Goal: Browse casually

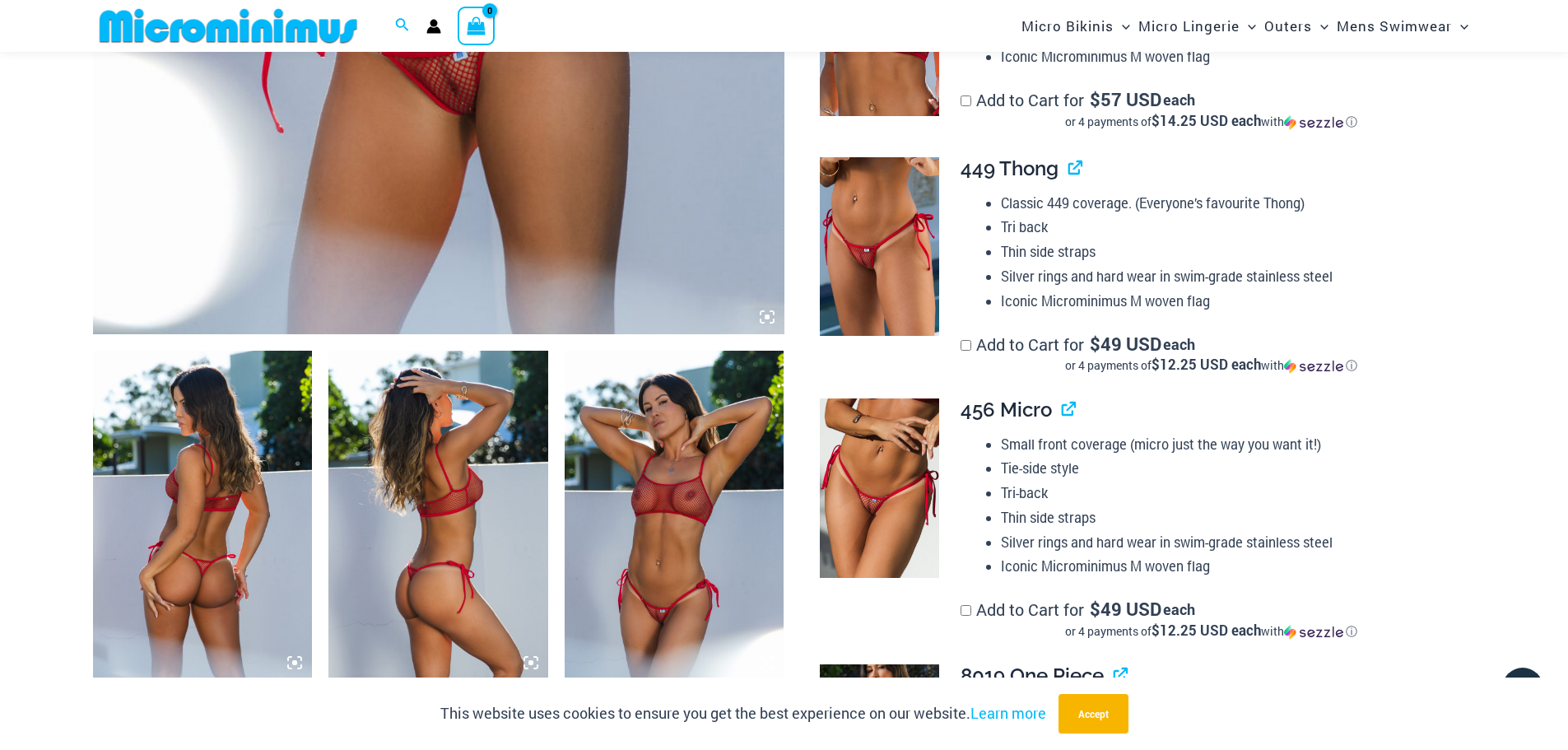
scroll to position [892, 0]
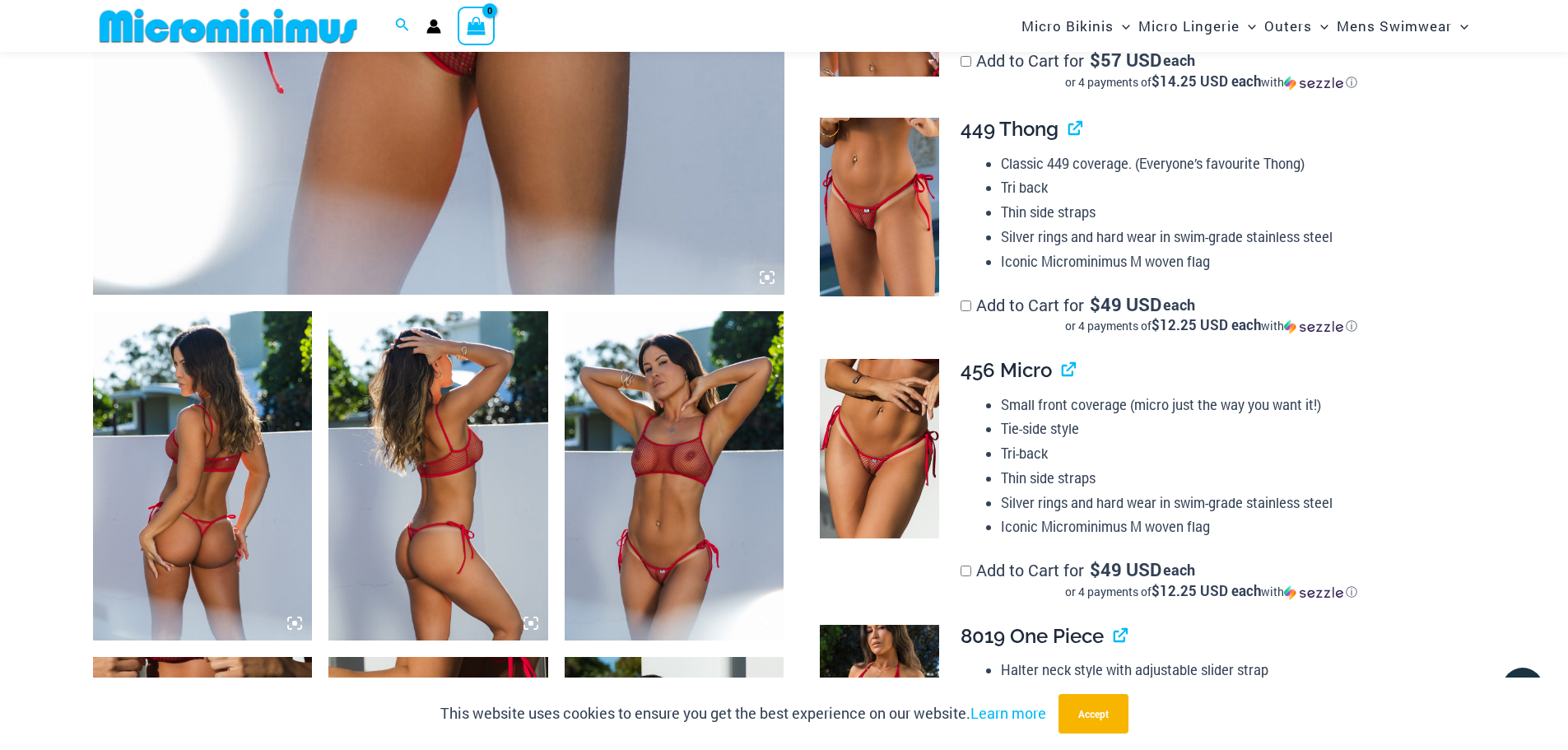
click at [198, 443] on img at bounding box center [203, 476] width 220 height 329
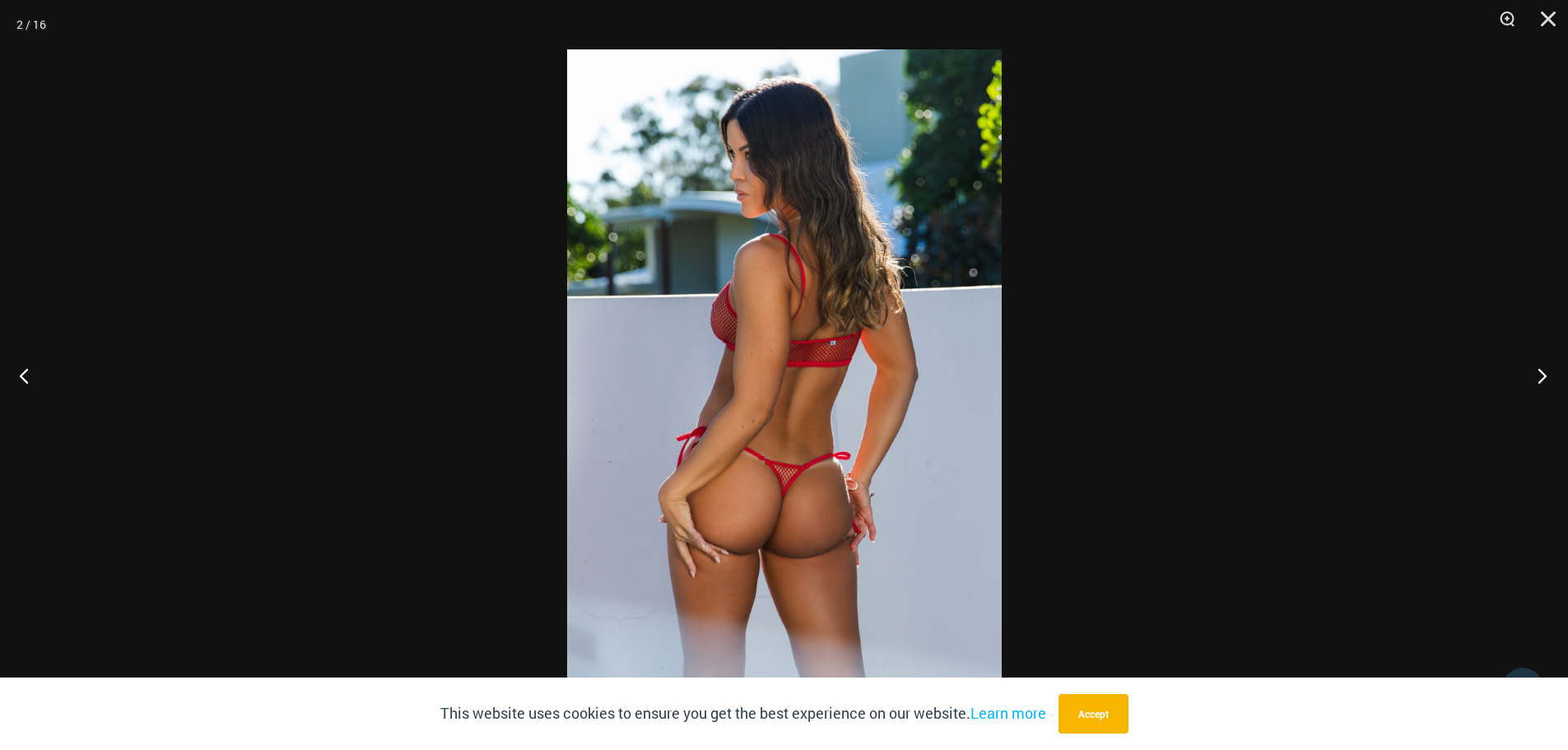
click at [1536, 373] on button "Next" at bounding box center [1537, 375] width 61 height 82
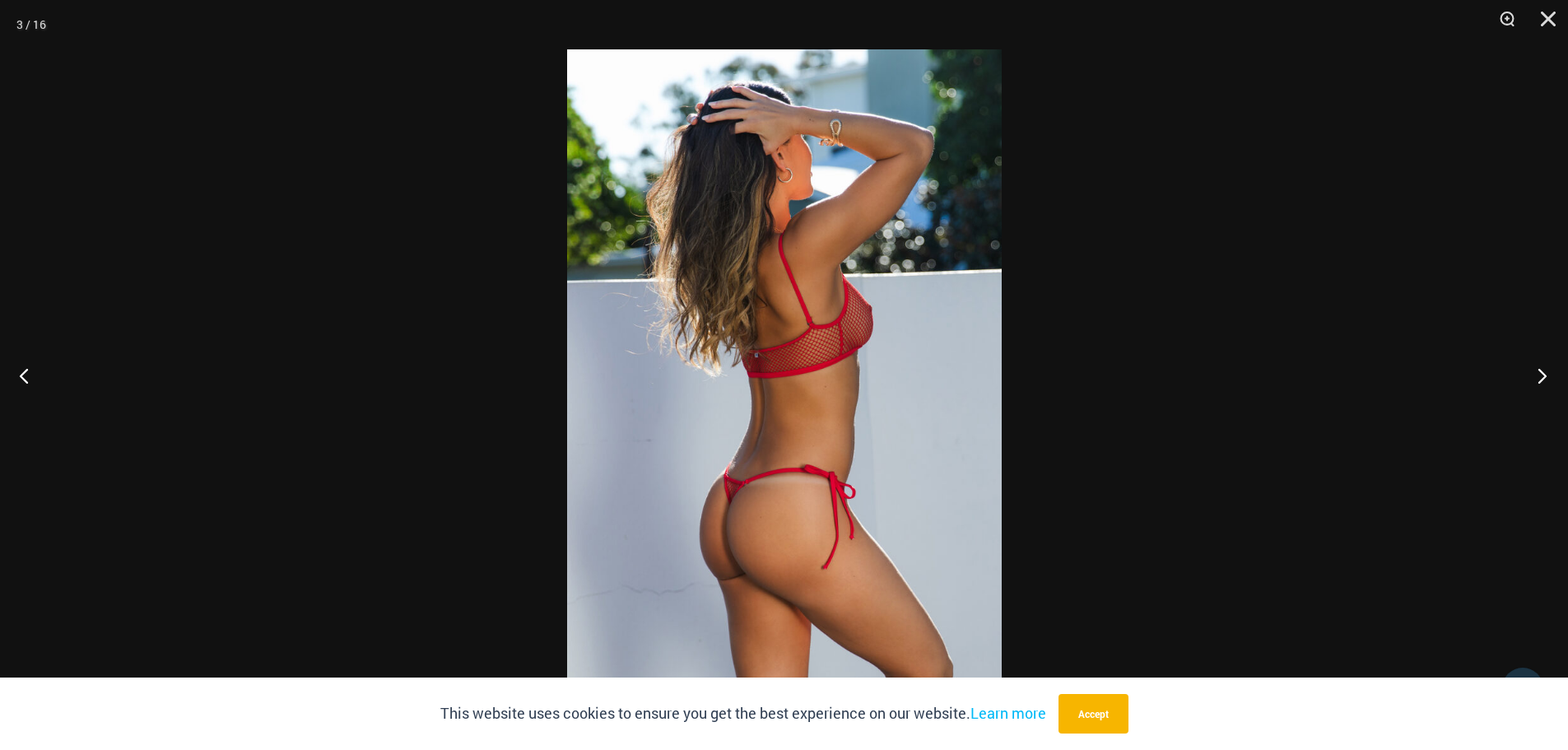
click at [1533, 373] on button "Next" at bounding box center [1537, 375] width 61 height 82
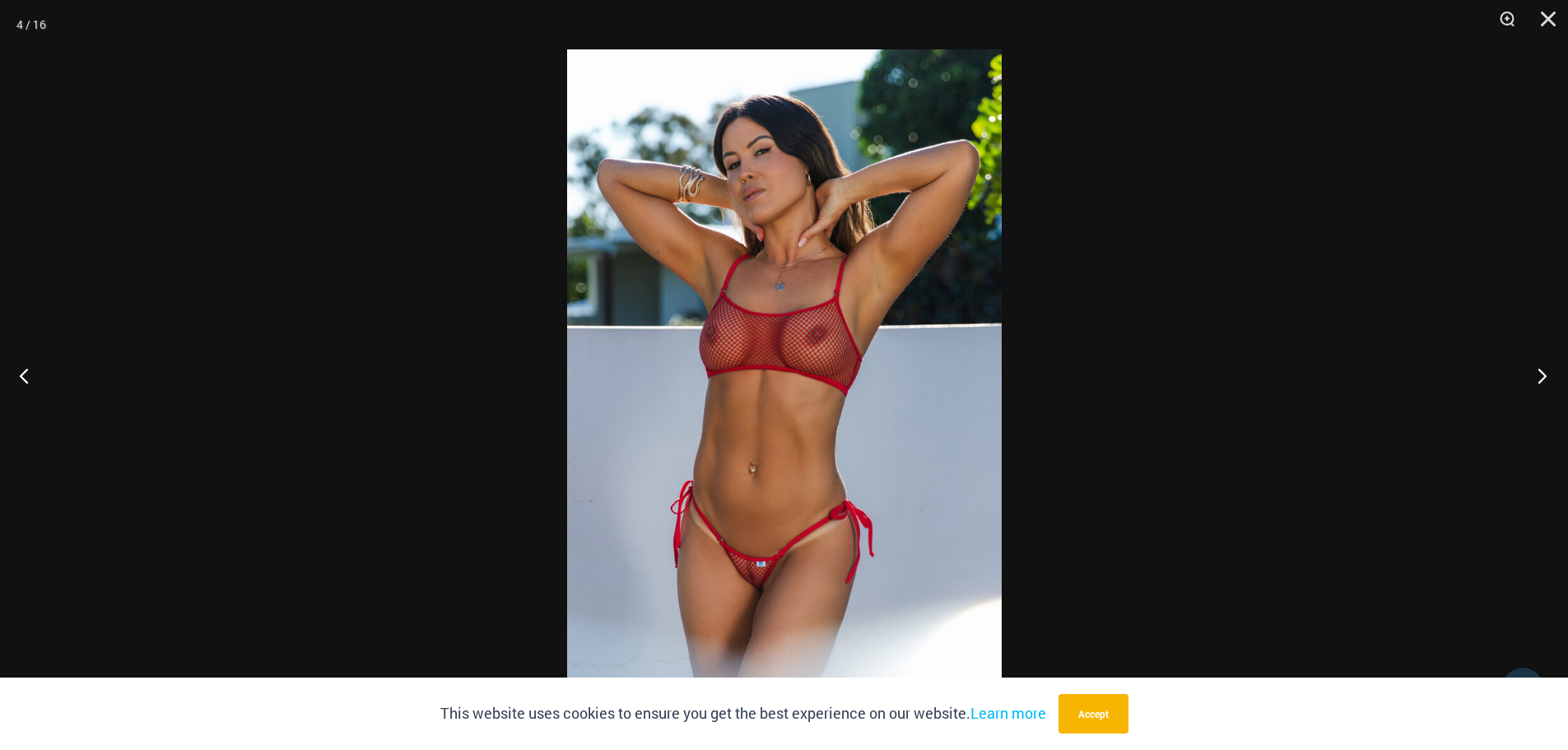
click at [1536, 375] on button "Next" at bounding box center [1537, 375] width 61 height 82
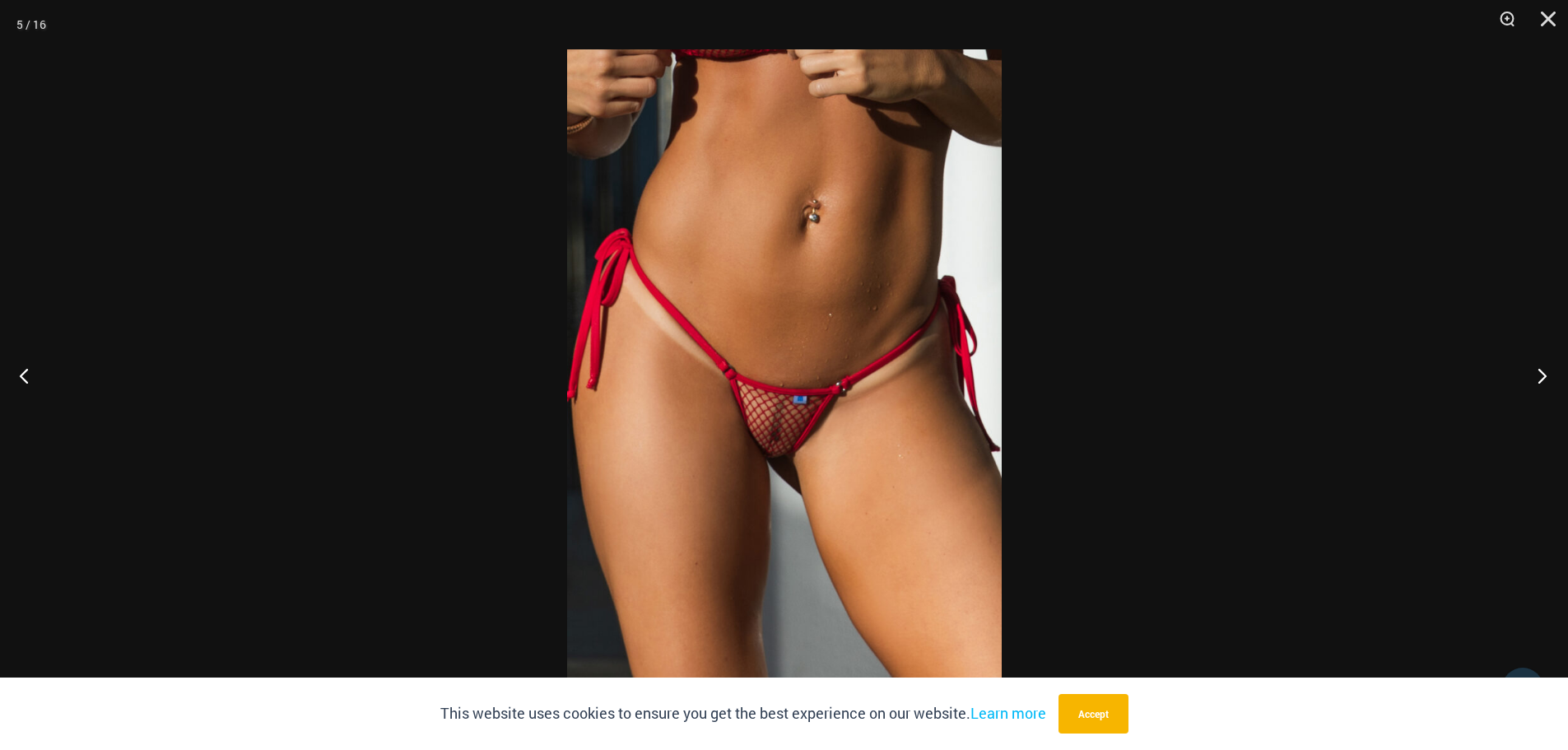
click at [1537, 380] on button "Next" at bounding box center [1537, 375] width 61 height 82
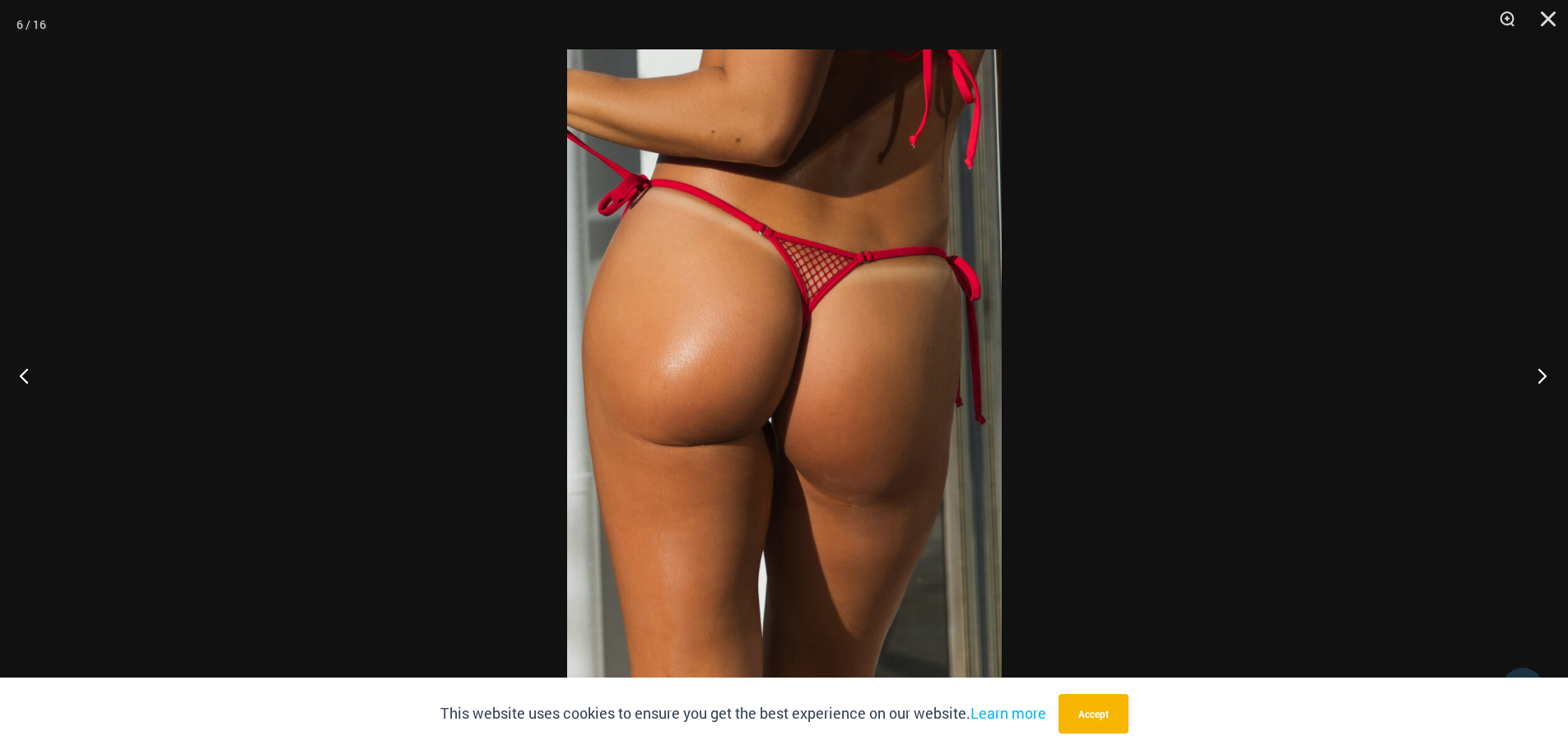
click at [1541, 380] on button "Next" at bounding box center [1537, 375] width 61 height 82
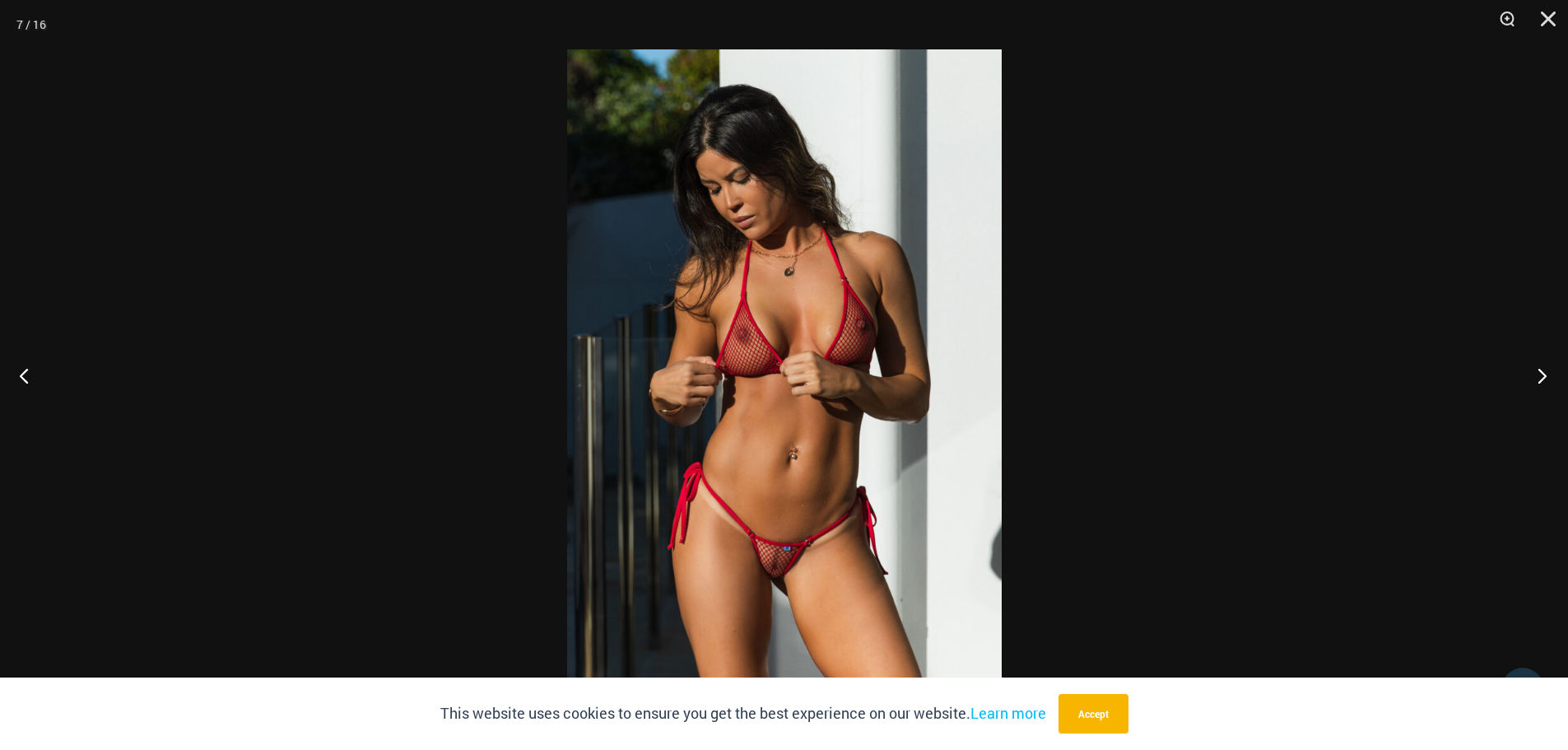
click at [1553, 374] on button "Next" at bounding box center [1537, 375] width 61 height 82
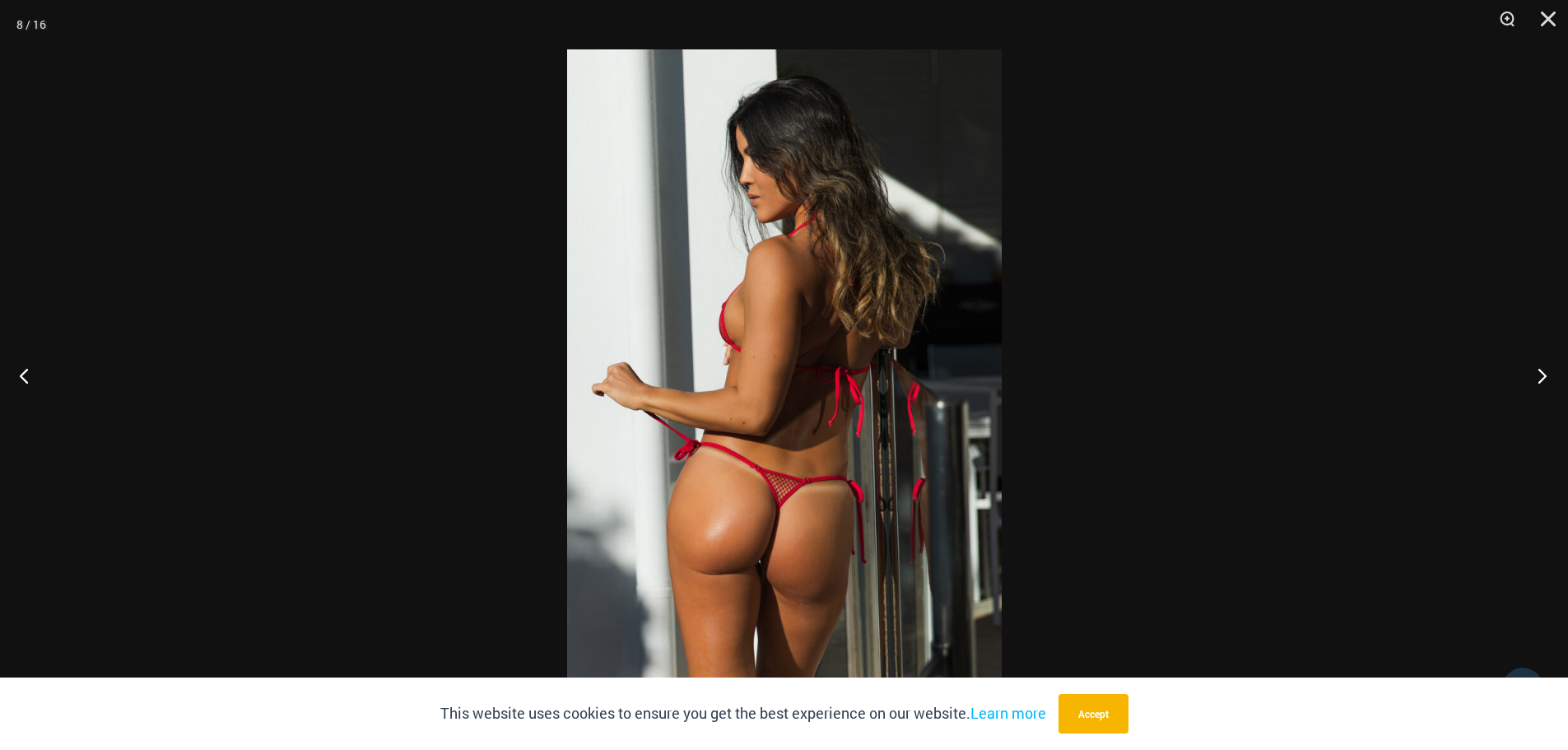
click at [1543, 374] on button "Next" at bounding box center [1537, 375] width 61 height 82
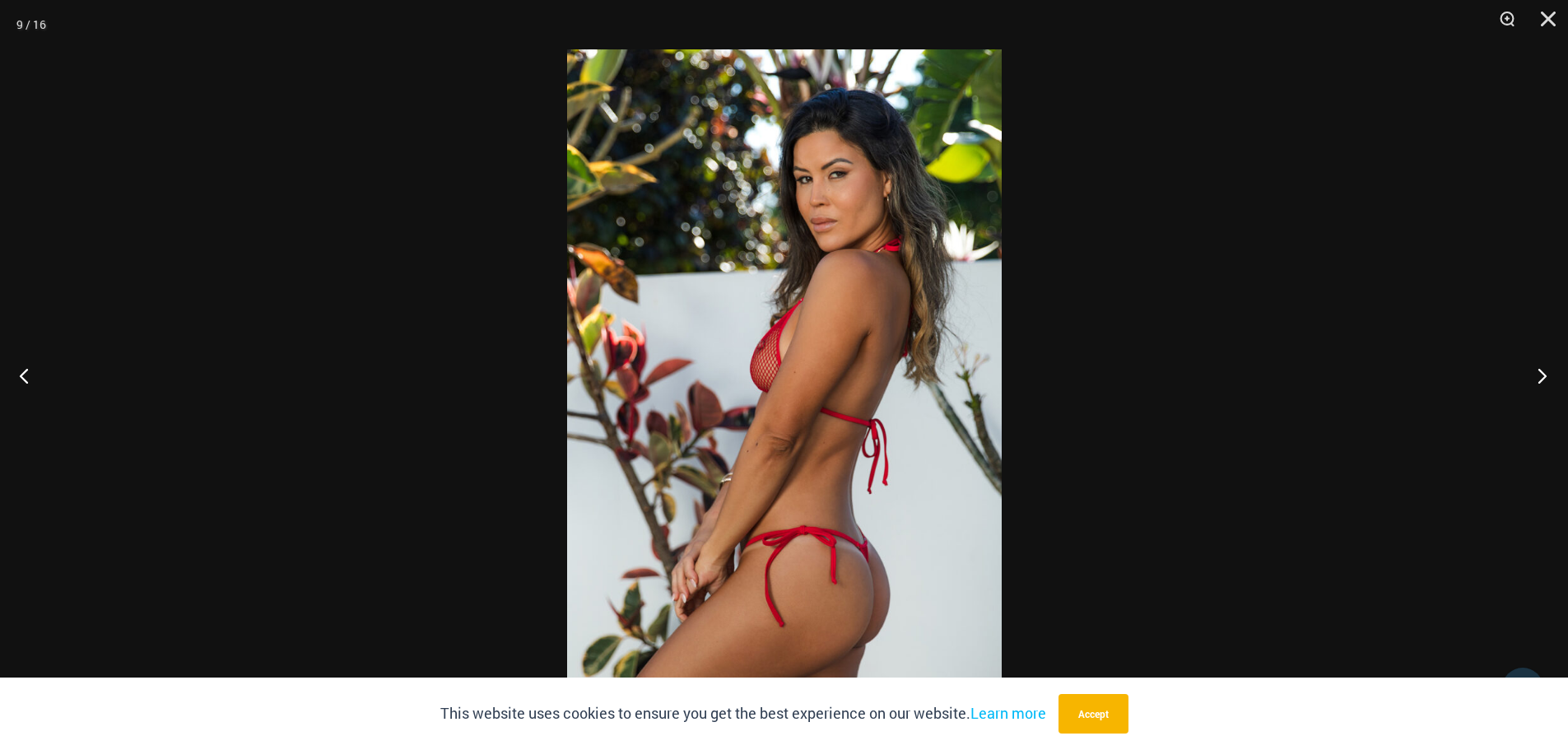
click at [1541, 374] on button "Next" at bounding box center [1537, 375] width 61 height 82
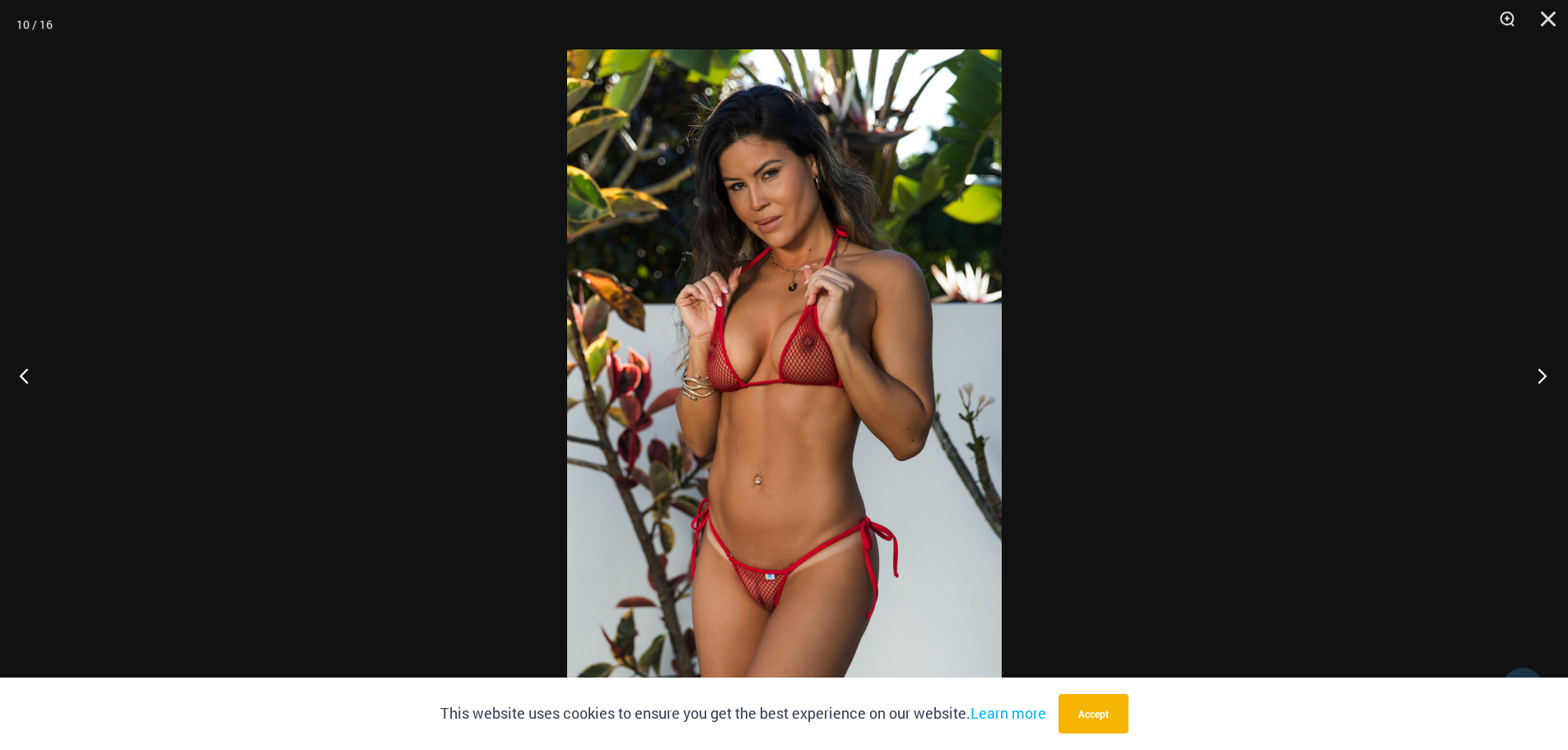
click at [1540, 375] on button "Next" at bounding box center [1537, 375] width 61 height 82
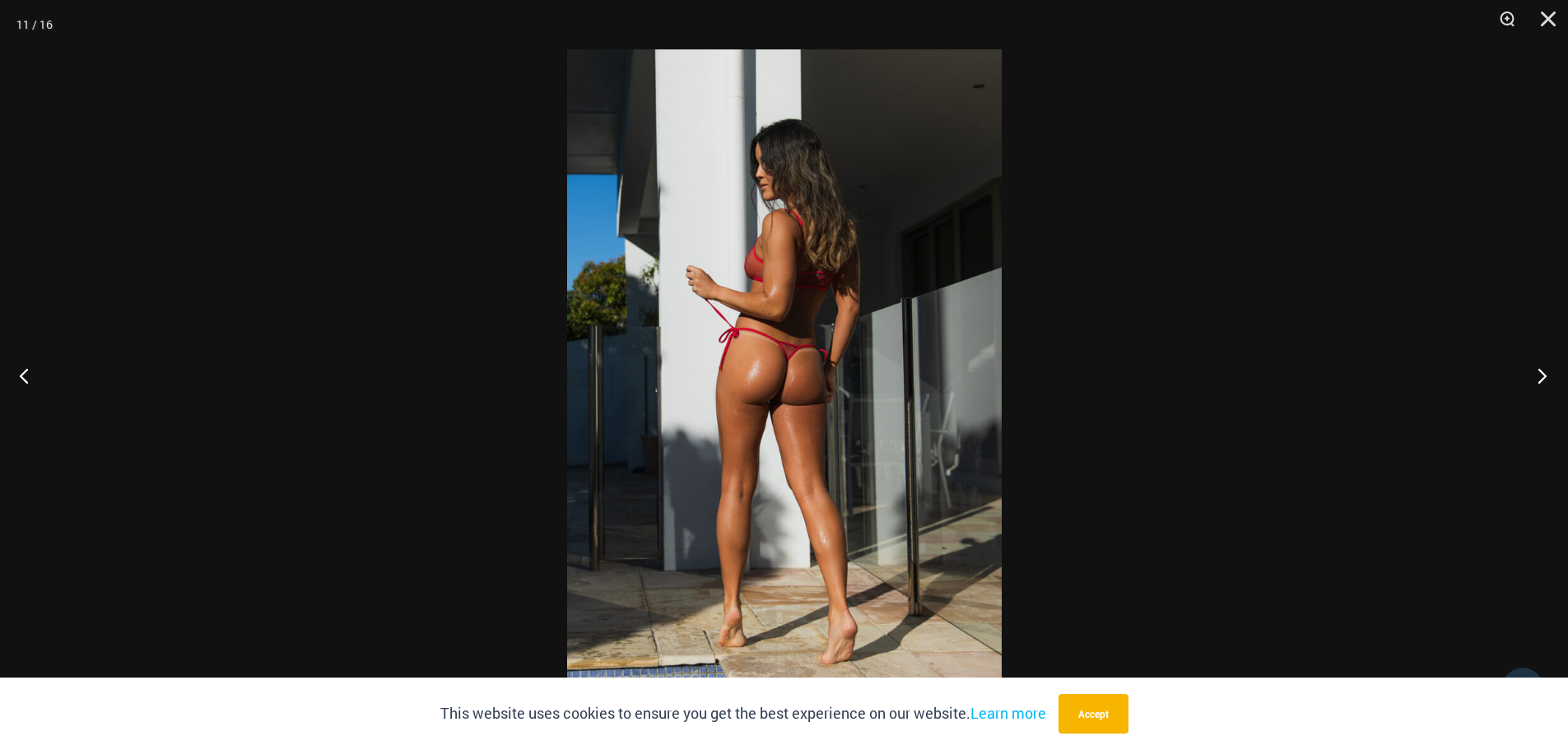
click at [1540, 375] on button "Next" at bounding box center [1537, 375] width 61 height 82
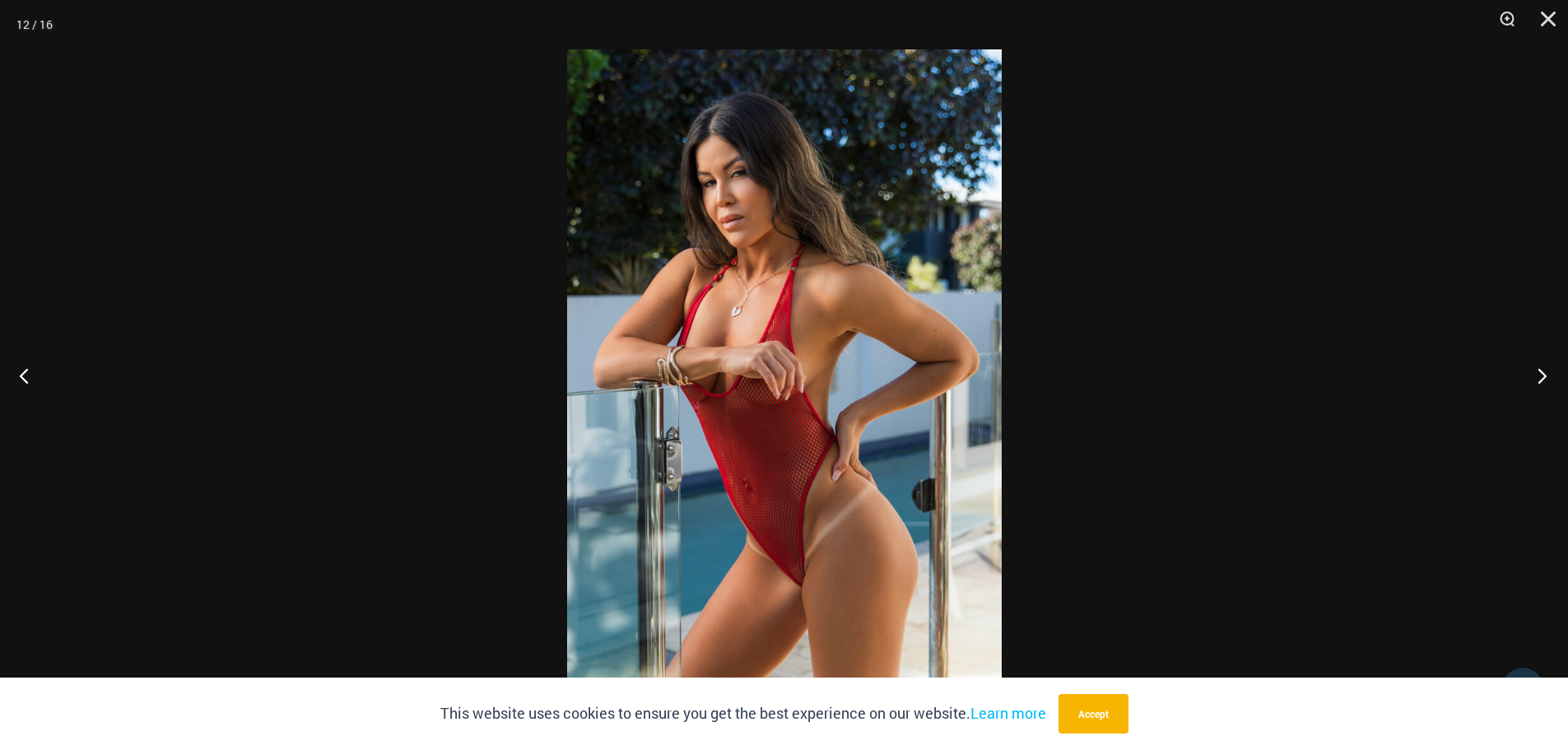
click at [1540, 375] on button "Next" at bounding box center [1537, 375] width 61 height 82
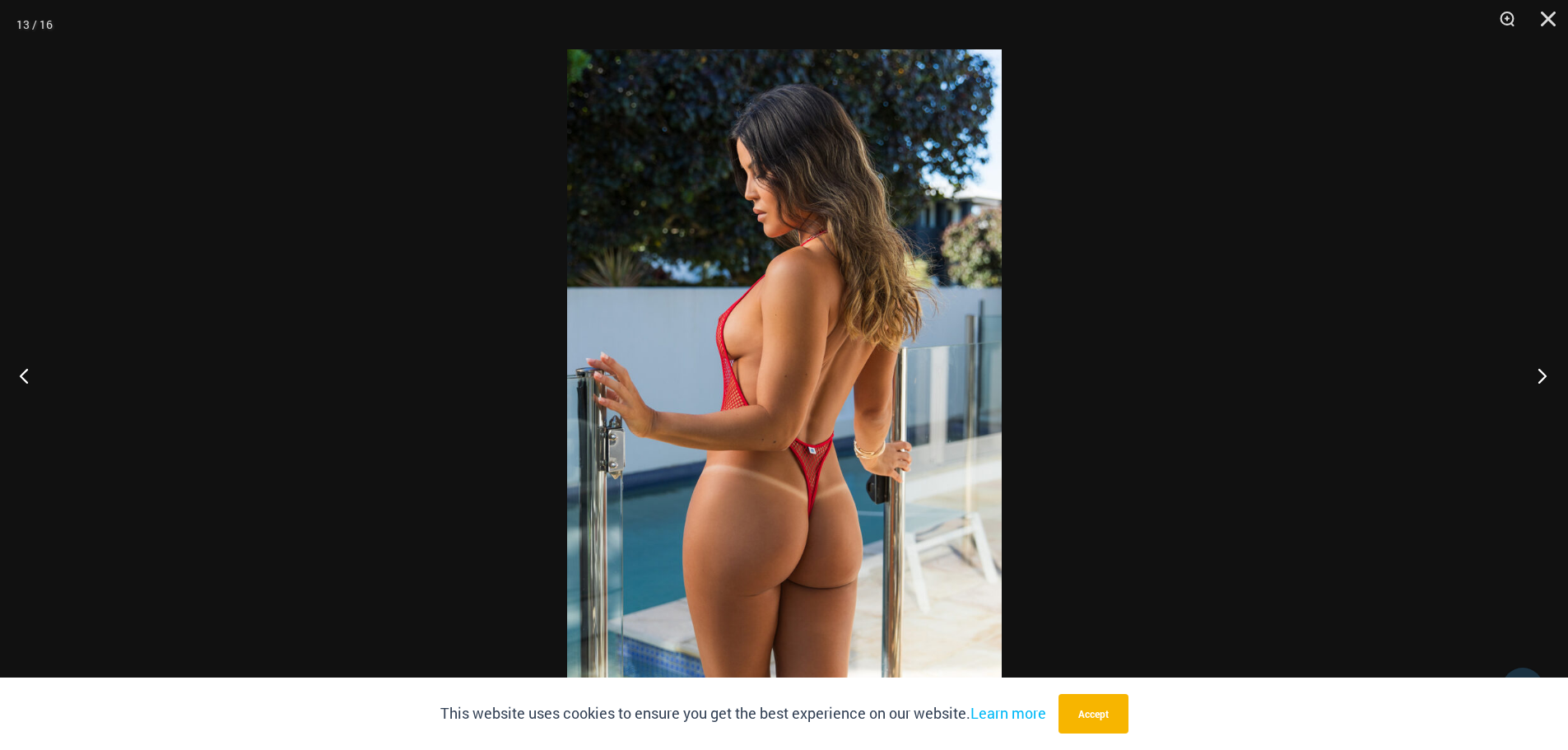
click at [1540, 375] on button "Next" at bounding box center [1537, 375] width 61 height 82
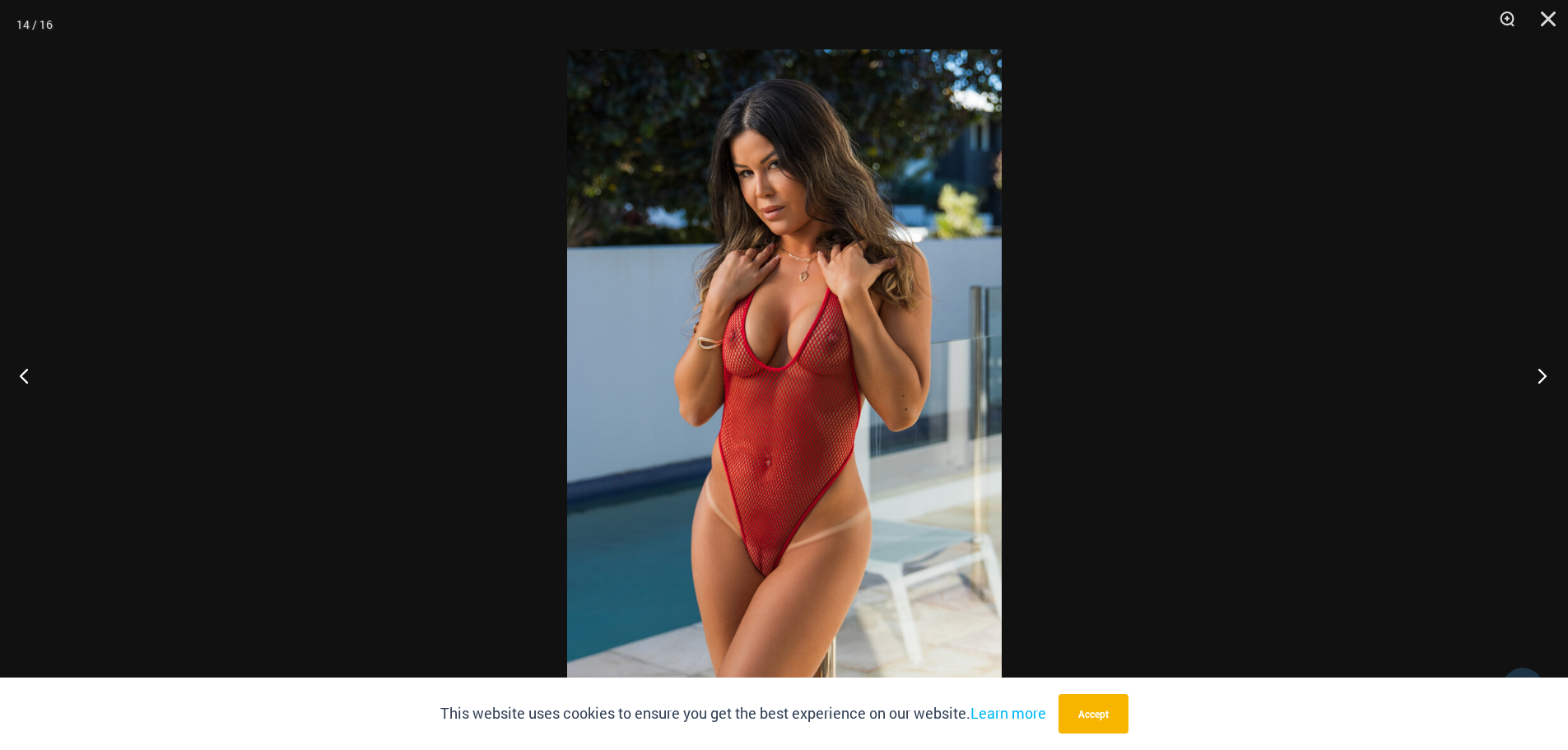
click at [1540, 375] on button "Next" at bounding box center [1537, 375] width 61 height 82
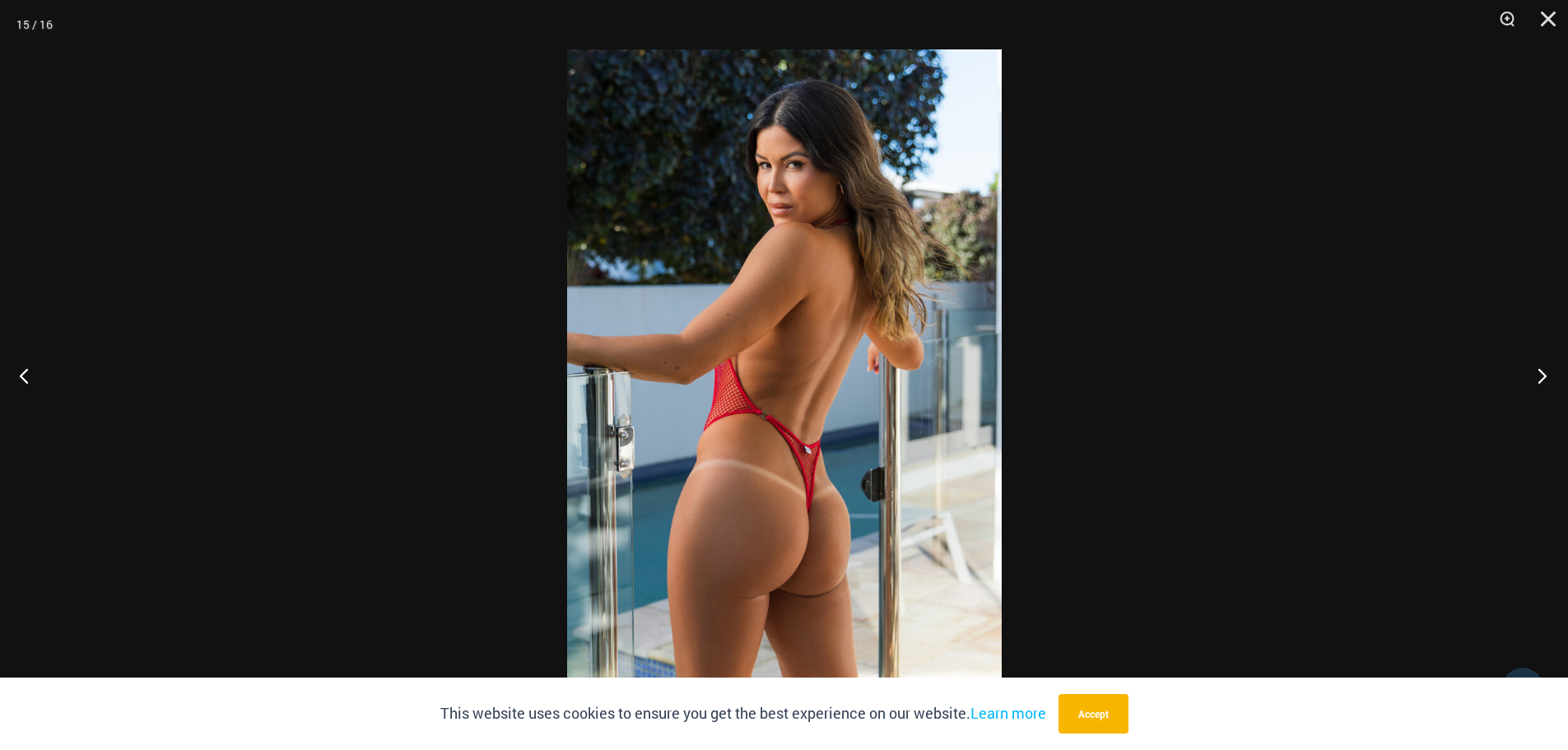
click at [1540, 375] on button "Next" at bounding box center [1537, 375] width 61 height 82
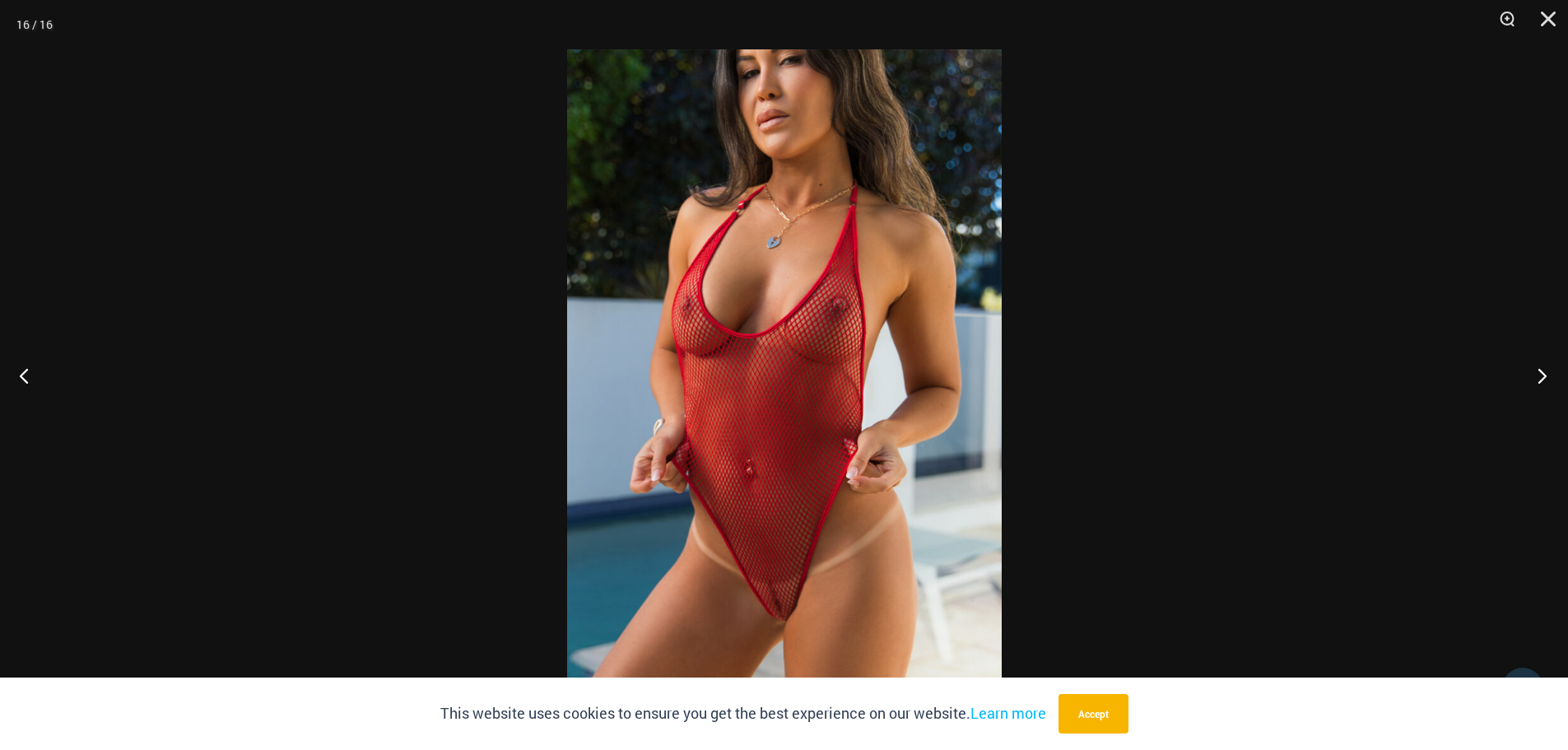
click at [1537, 377] on button "Next" at bounding box center [1537, 375] width 61 height 82
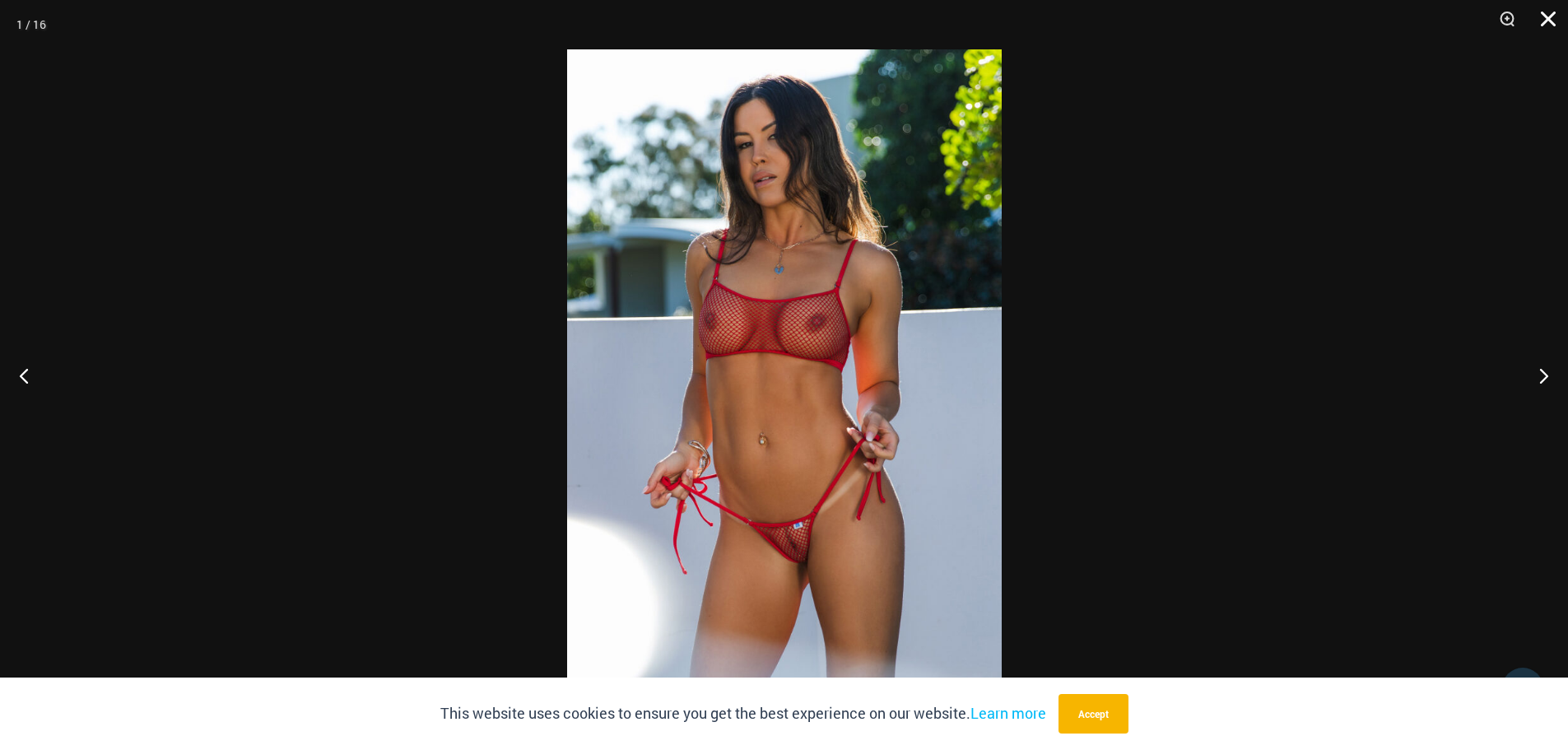
click at [1551, 17] on button "Close" at bounding box center [1543, 25] width 42 height 49
